Goal: Feedback & Contribution: Submit feedback/report problem

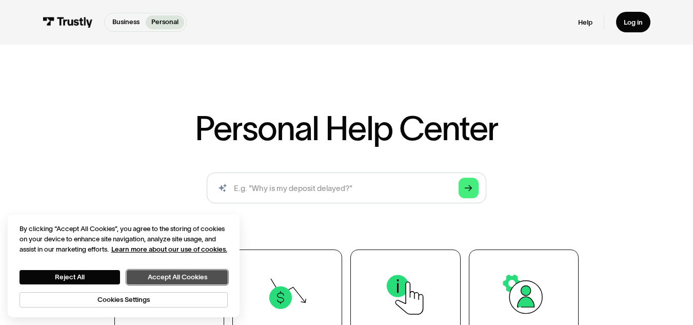
click at [195, 278] on button "Accept All Cookies" at bounding box center [177, 277] width 101 height 14
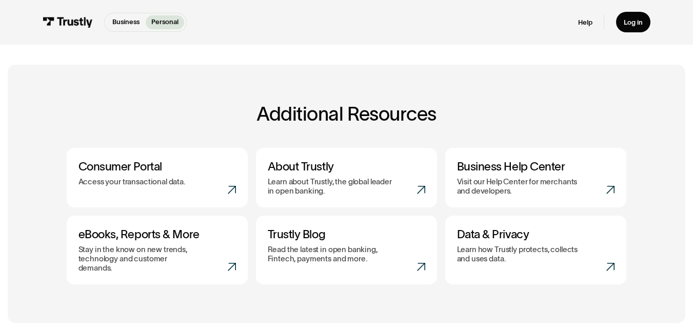
scroll to position [361, 0]
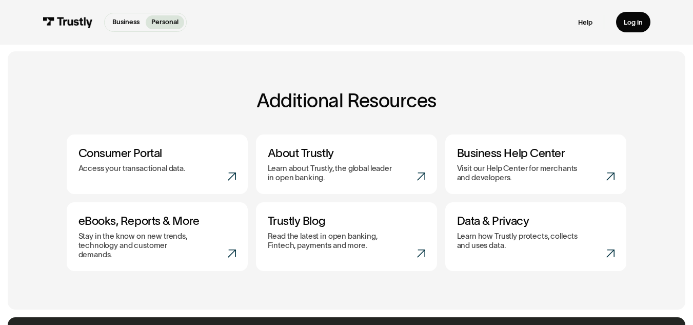
drag, startPoint x: 691, startPoint y: 183, endPoint x: 691, endPoint y: 191, distance: 8.2
click at [691, 191] on main "Personal Help Center AI-powered search ( 1 / 4 ) Type your question and our sma…" at bounding box center [346, 48] width 693 height 821
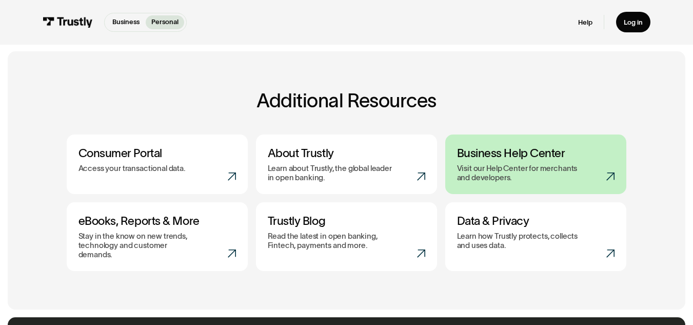
click at [571, 172] on p "Visit our Help Center for merchants and developers." at bounding box center [519, 173] width 125 height 18
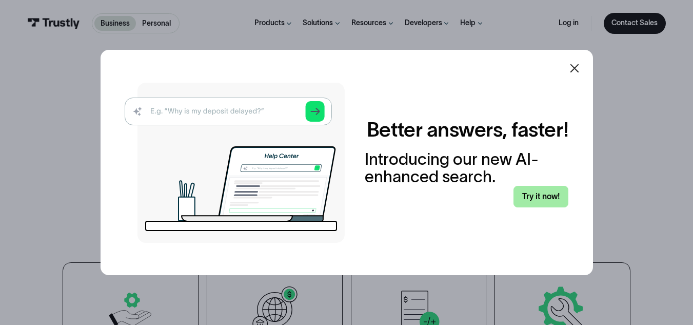
click at [551, 202] on link "Try it now!" at bounding box center [540, 197] width 55 height 22
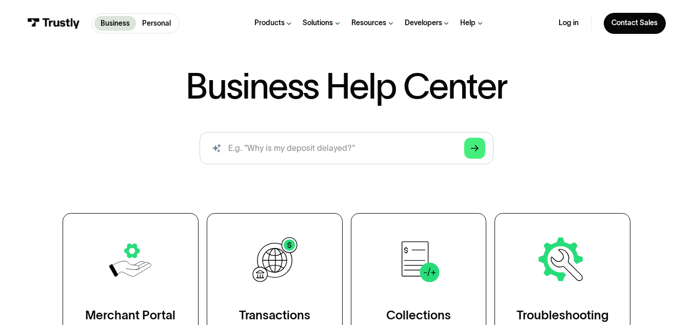
scroll to position [12, 0]
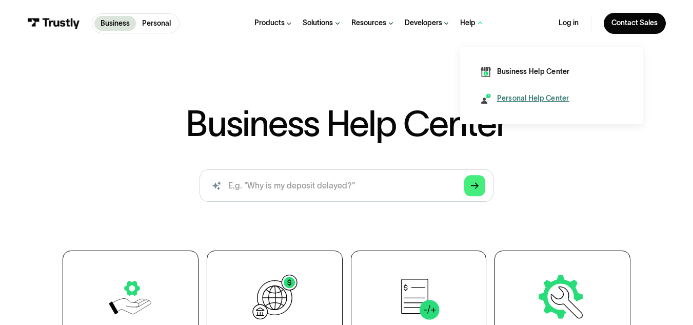
click at [503, 97] on div "Personal Help Center" at bounding box center [533, 98] width 72 height 10
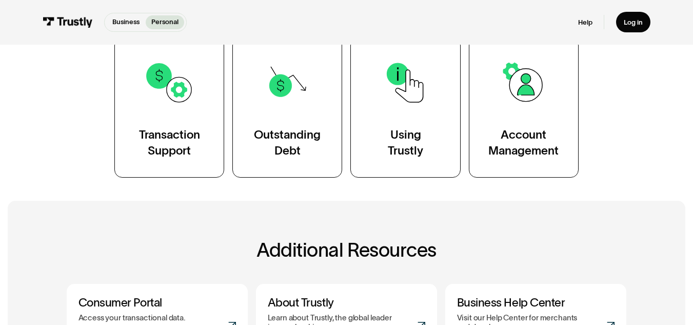
scroll to position [208, 0]
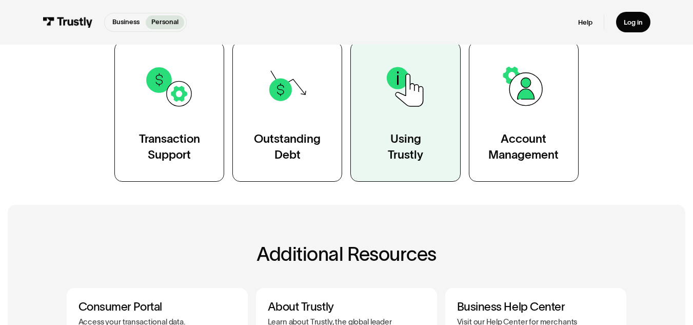
click at [414, 145] on div "Using Trustly" at bounding box center [405, 146] width 35 height 31
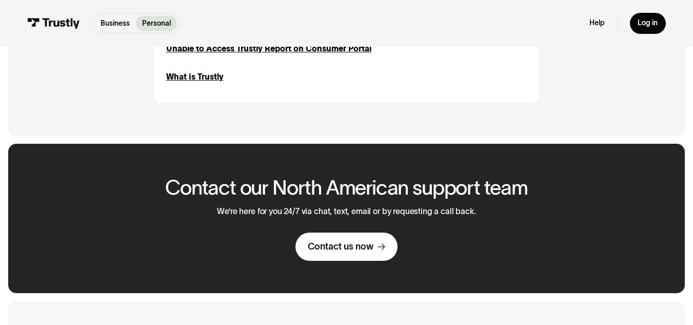
scroll to position [1152, 0]
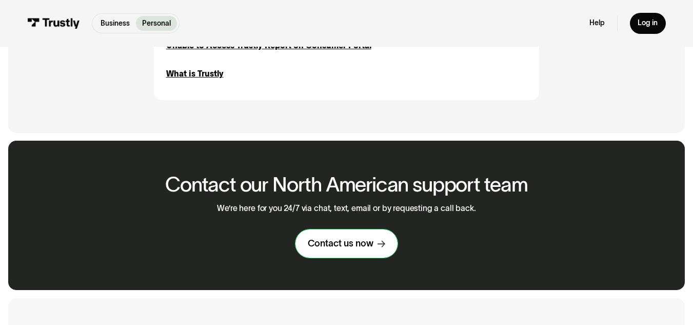
click at [377, 243] on link "Contact us now" at bounding box center [346, 243] width 102 height 28
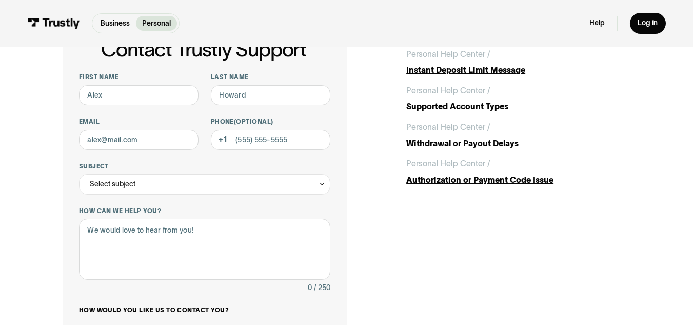
scroll to position [57, 0]
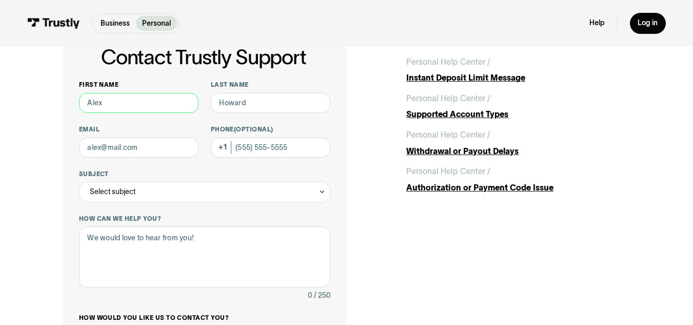
click at [134, 108] on input "First name" at bounding box center [139, 103] width 120 height 21
type input "Carlton"
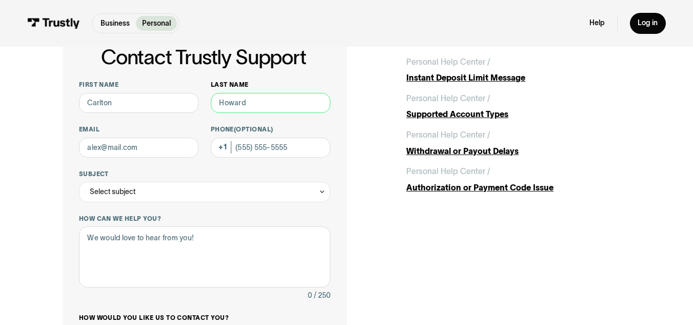
click at [223, 104] on input "Last name" at bounding box center [271, 103] width 120 height 21
type input "Prude"
click at [155, 146] on input "Email" at bounding box center [139, 147] width 120 height 21
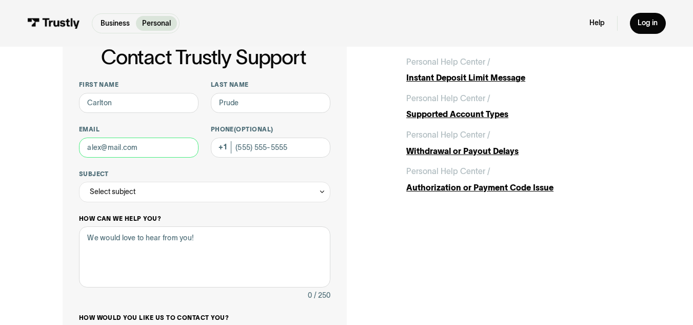
type input "[EMAIL_ADDRESS][DOMAIN_NAME]"
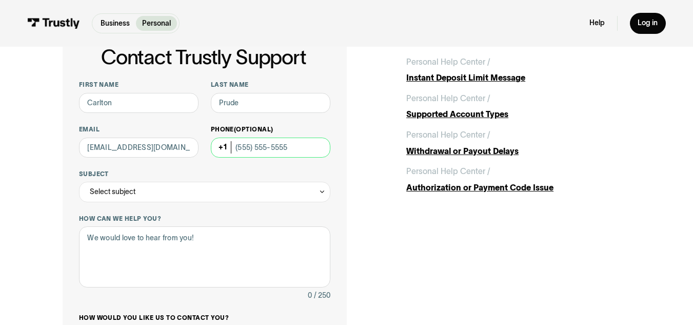
click at [249, 150] on input "Phone (Optional)" at bounding box center [271, 147] width 120 height 21
type input "3"
type input "[PHONE_NUMBER]"
click at [194, 193] on div "Select subject" at bounding box center [204, 192] width 251 height 21
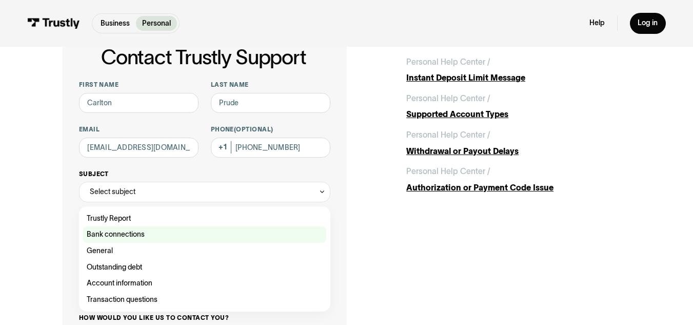
click at [139, 238] on div "Contact Trustly Support" at bounding box center [204, 234] width 243 height 16
type input "**********"
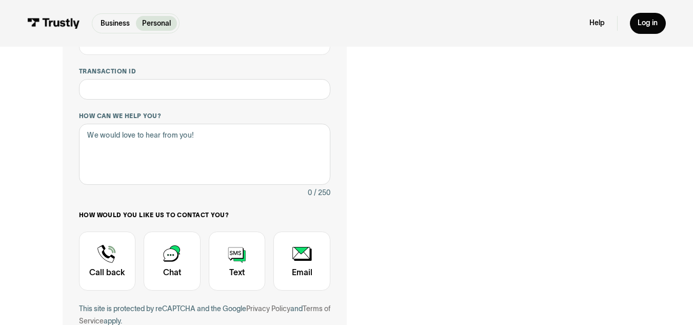
scroll to position [208, 0]
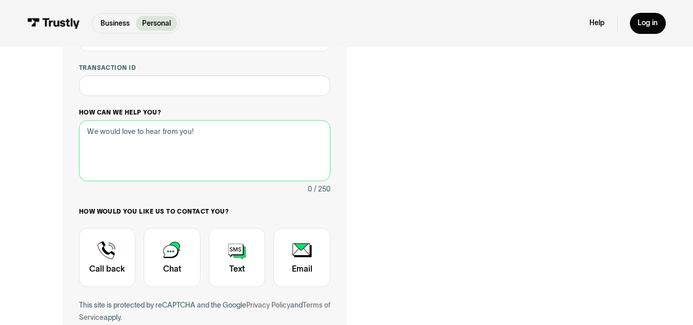
click at [183, 168] on textarea "How can we help you?" at bounding box center [204, 150] width 251 height 61
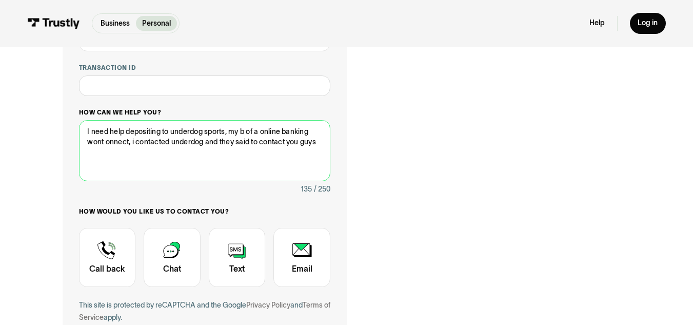
click at [107, 143] on textarea "I need help depositing to underdog sports, my b of a online banking wont onnect…" at bounding box center [204, 150] width 251 height 61
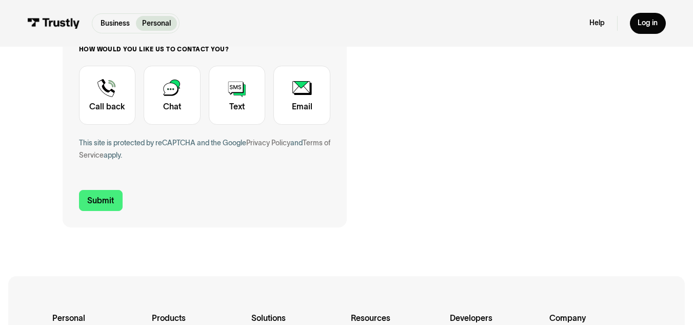
scroll to position [373, 0]
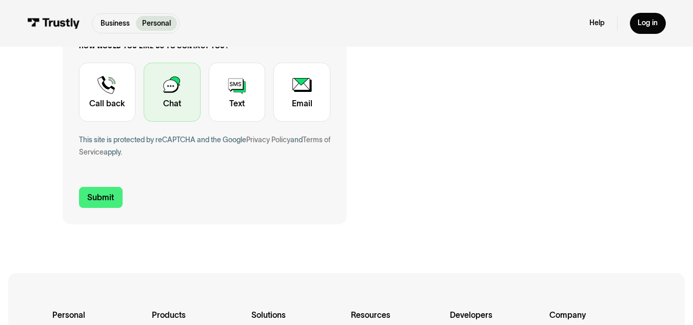
type textarea "I need help depositing to underdog sports, my b of a online banking wont connec…"
click at [176, 96] on div "Contact Trustly Support" at bounding box center [172, 92] width 57 height 59
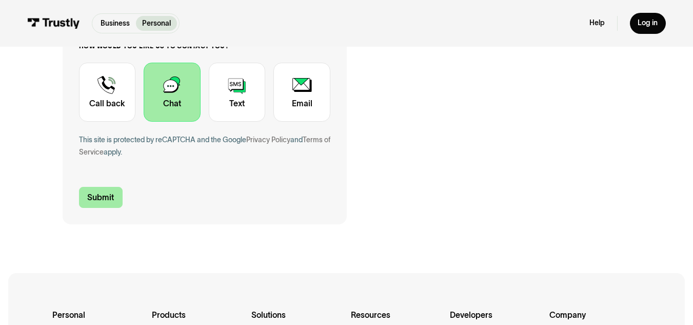
click at [115, 198] on input "Submit" at bounding box center [101, 198] width 44 height 22
type input "[PHONE_NUMBER]"
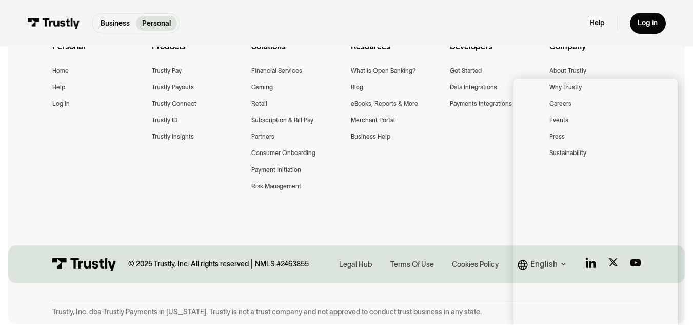
scroll to position [0, 0]
